Goal: Communication & Community: Connect with others

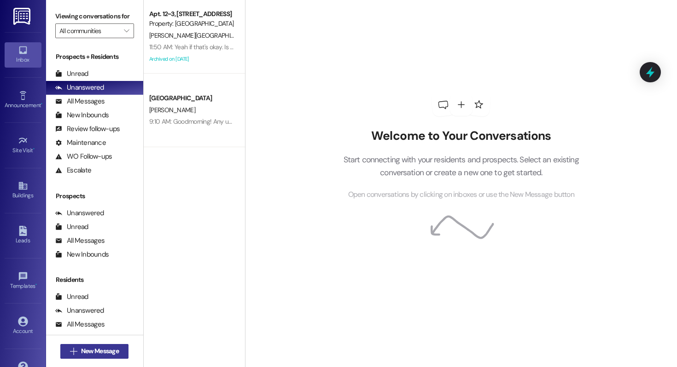
click at [99, 351] on span "New Message" at bounding box center [100, 352] width 38 height 10
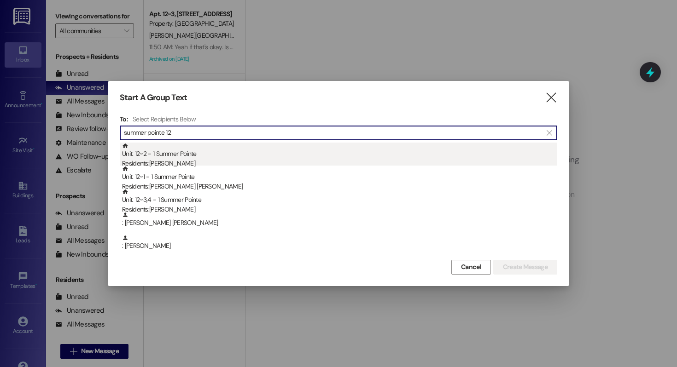
click at [172, 160] on div "Residents: [PERSON_NAME]" at bounding box center [339, 164] width 435 height 10
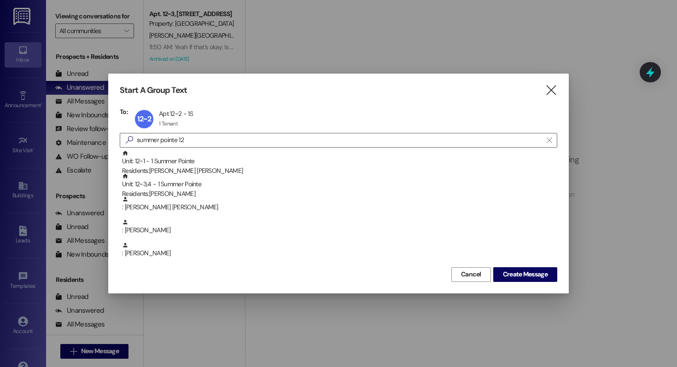
click at [172, 160] on div "Unit: 12~1 - 1 Summer Pointe Residents: Cannon Plante" at bounding box center [339, 163] width 435 height 26
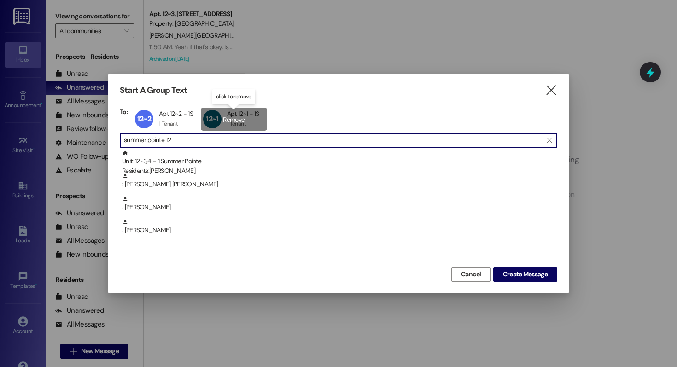
click at [238, 119] on div "12~1 Apt 12~1 - 1S Apt 12~1 - 1S 1 Tenant 1 Tenant click to remove" at bounding box center [234, 119] width 66 height 23
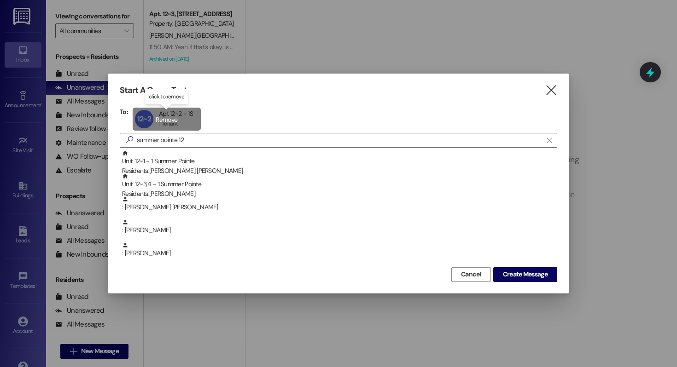
click at [188, 119] on div "12~2 Apt 12~2 - 1S Apt 12~2 - 1S 1 Tenant 1 Tenant click to remove" at bounding box center [167, 119] width 68 height 23
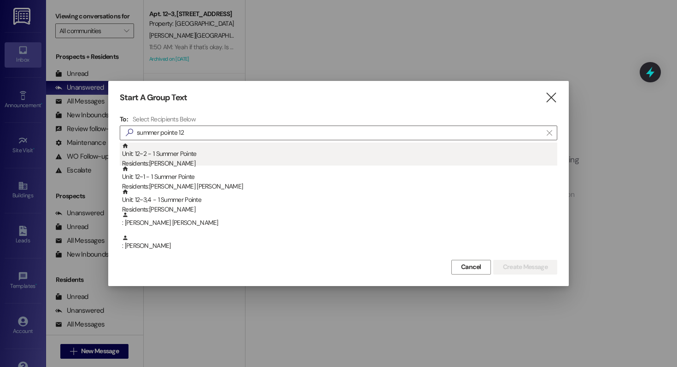
click at [209, 156] on div "Unit: 12~2 - 1 Summer Pointe Residents: Conner Ricker" at bounding box center [339, 156] width 435 height 26
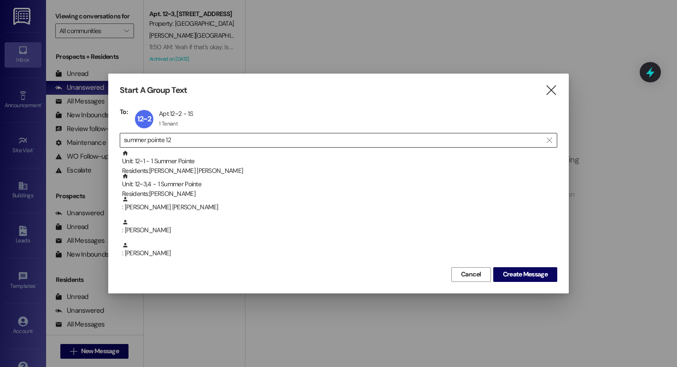
click at [192, 138] on input "summer pointe 12" at bounding box center [333, 140] width 418 height 13
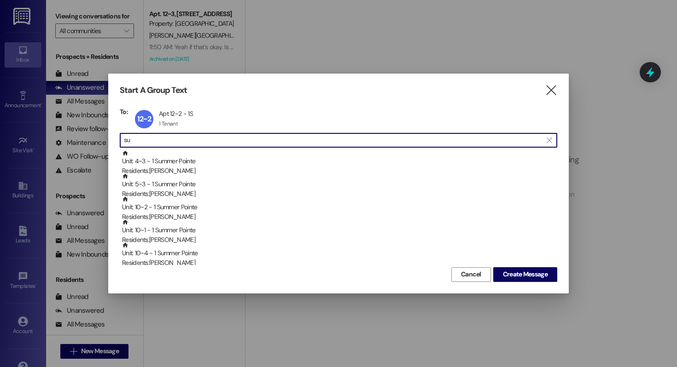
type input "s"
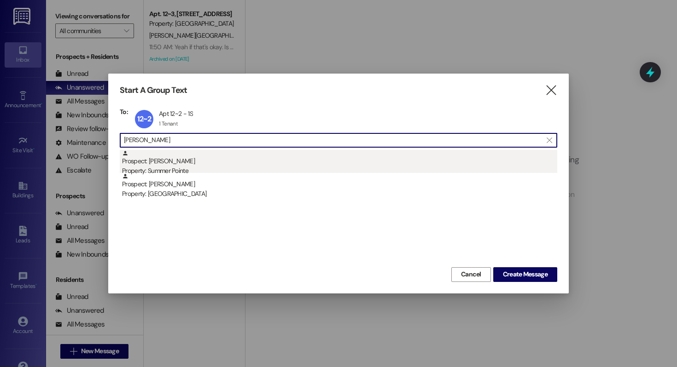
type input "david cole"
click at [177, 167] on div "Property: Summer Pointe" at bounding box center [339, 171] width 435 height 10
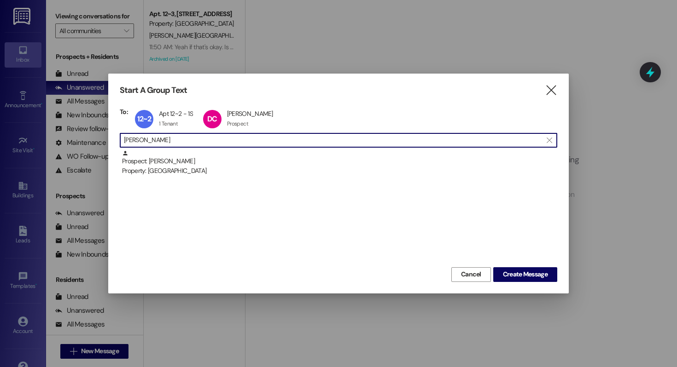
drag, startPoint x: 193, startPoint y: 141, endPoint x: 104, endPoint y: 139, distance: 89.3
click at [104, 139] on div "Start A Group Text  To: 12~2 Apt 12~2 - 1S Apt 12~2 - 1S 1 Tenant 1 Tenant cli…" at bounding box center [338, 183] width 677 height 367
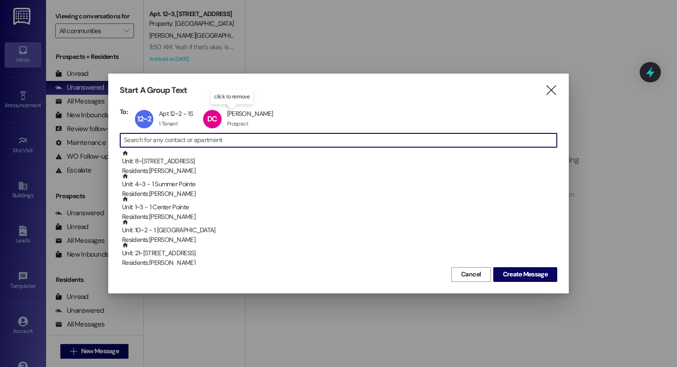
click at [215, 138] on input at bounding box center [340, 140] width 433 height 13
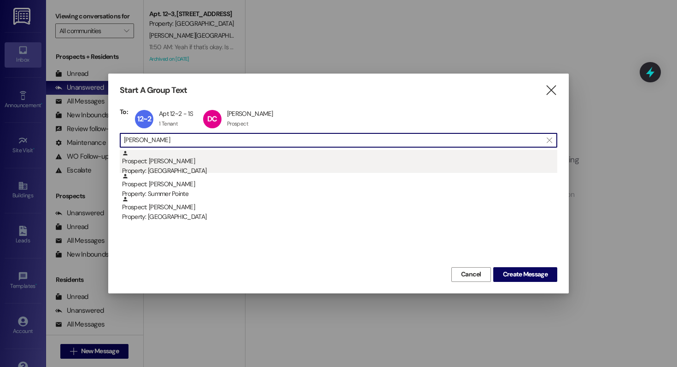
type input "peter robbin"
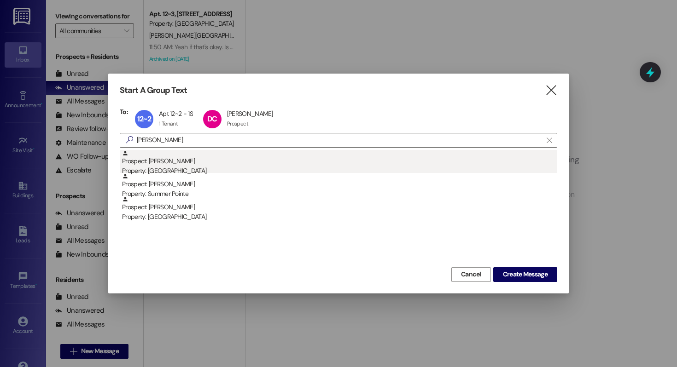
click at [181, 155] on div "Prospect: Peter Robbins Property: East Pointe" at bounding box center [339, 163] width 435 height 26
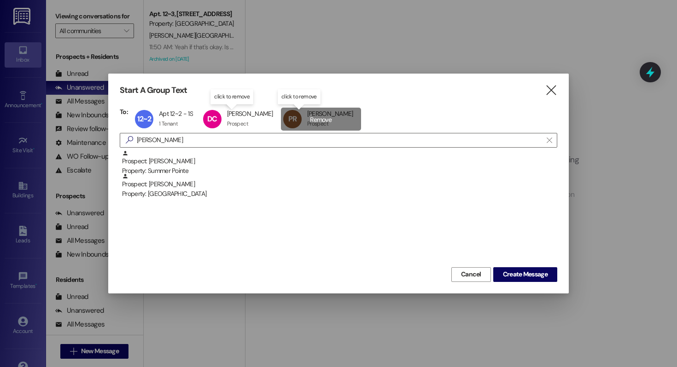
click at [298, 121] on div "PR Peter Robbins Peter Robbins Prospect Prospect click to remove" at bounding box center [321, 119] width 80 height 23
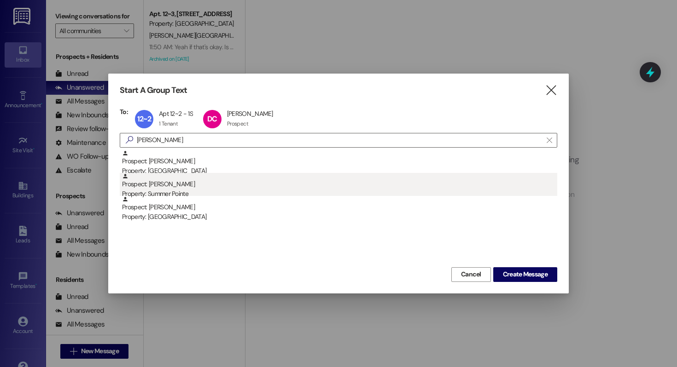
click at [165, 186] on div "Prospect: Peter Robbins Property: Summer Pointe" at bounding box center [339, 186] width 435 height 26
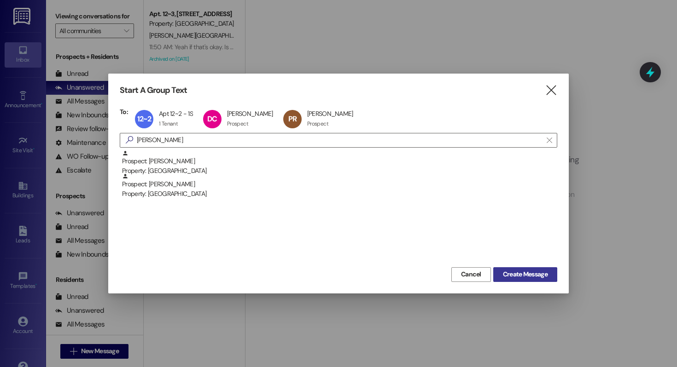
click at [515, 273] on span "Create Message" at bounding box center [525, 275] width 45 height 10
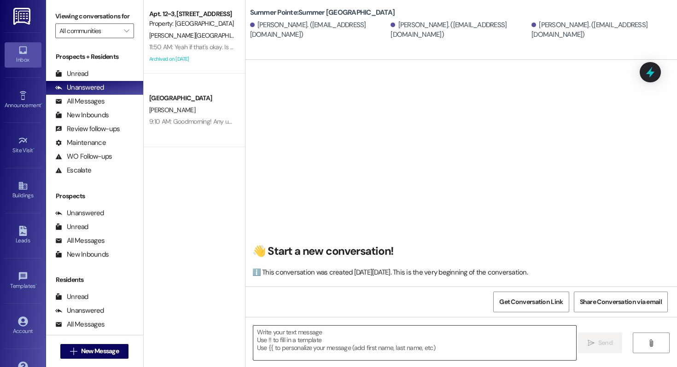
click at [314, 347] on textarea at bounding box center [414, 343] width 323 height 35
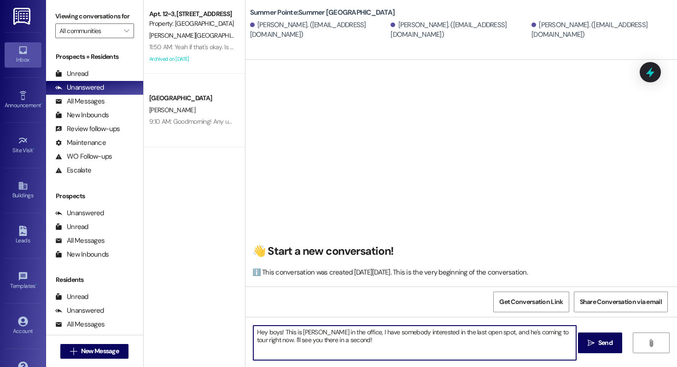
type textarea "Hey boys! This is Drew in the office, I have somebody interested in the last op…"
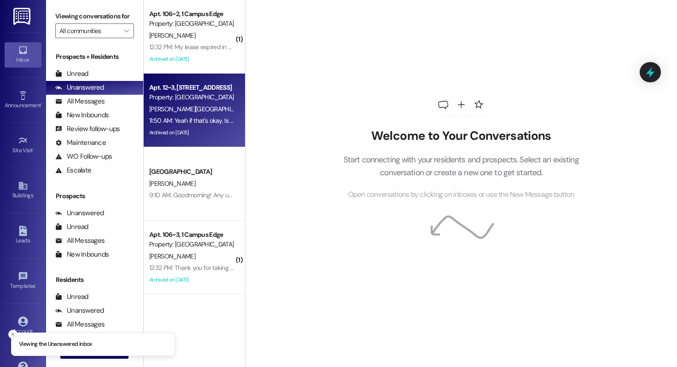
scroll to position [214, 0]
